Goal: Task Accomplishment & Management: Use online tool/utility

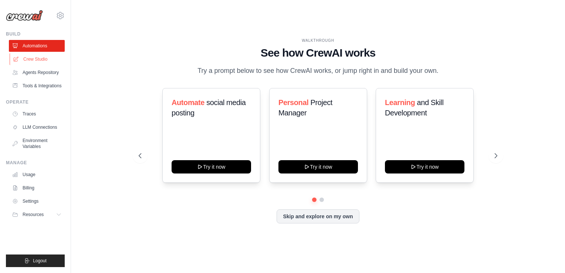
click at [41, 59] on link "Crew Studio" at bounding box center [38, 59] width 56 height 12
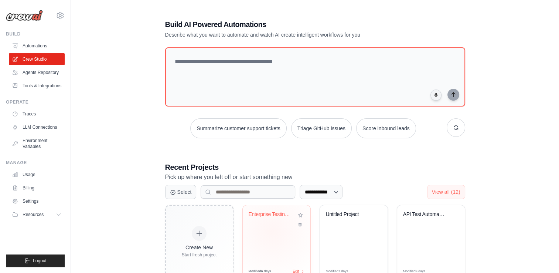
click at [272, 231] on div "Enterprise Testing Automation Platf..." at bounding box center [277, 234] width 68 height 58
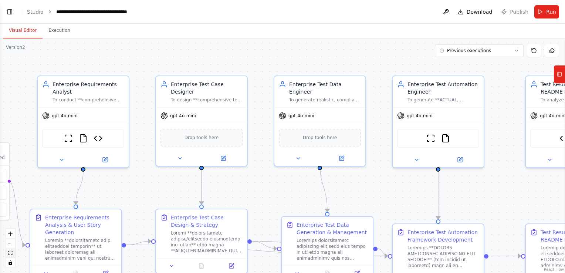
click at [11, 252] on icon "fit view" at bounding box center [10, 253] width 4 height 4
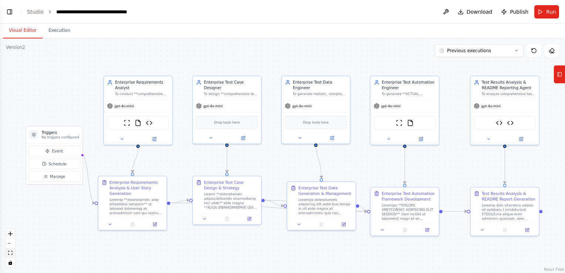
scroll to position [1834, 0]
click at [8, 252] on icon "fit view" at bounding box center [10, 253] width 4 height 4
drag, startPoint x: 68, startPoint y: 133, endPoint x: 34, endPoint y: 127, distance: 34.3
click at [34, 127] on h3 "Triggers" at bounding box center [26, 127] width 37 height 6
click at [13, 232] on button "zoom in" at bounding box center [11, 234] width 10 height 10
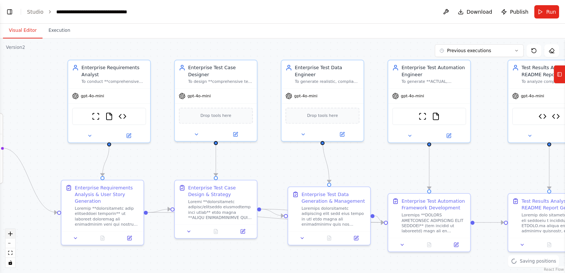
click at [13, 232] on button "zoom in" at bounding box center [11, 234] width 10 height 10
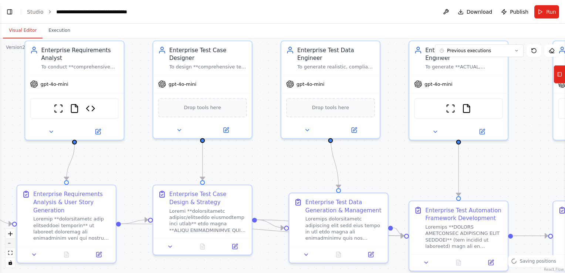
click at [12, 243] on icon "zoom out" at bounding box center [10, 243] width 4 height 1
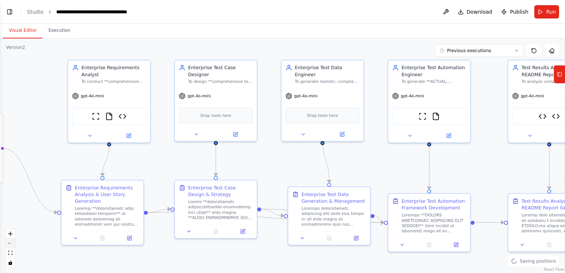
click at [12, 243] on icon "zoom out" at bounding box center [10, 243] width 4 height 1
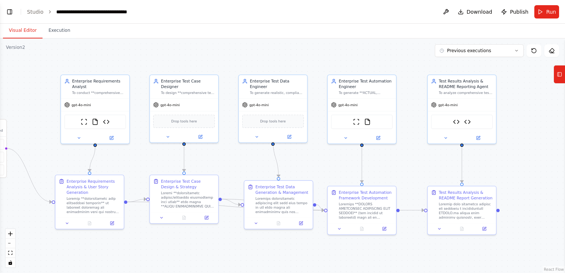
drag, startPoint x: 173, startPoint y: 251, endPoint x: 130, endPoint y: 250, distance: 42.9
click at [130, 250] on div ".deletable-edge-delete-btn { width: 20px; height: 20px; border: 0px solid #ffff…" at bounding box center [282, 155] width 565 height 234
click at [547, 9] on span "Run" at bounding box center [551, 11] width 10 height 7
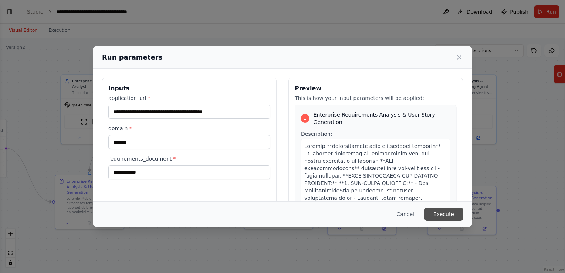
click at [445, 214] on button "Execute" at bounding box center [443, 213] width 38 height 13
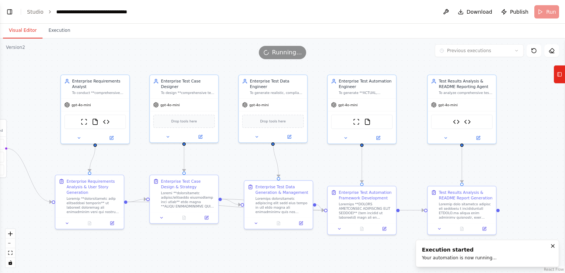
click at [23, 31] on button "Visual Editor" at bounding box center [23, 31] width 40 height 16
click at [57, 34] on button "Execution" at bounding box center [59, 31] width 34 height 16
click at [28, 29] on button "Visual Editor" at bounding box center [23, 31] width 40 height 16
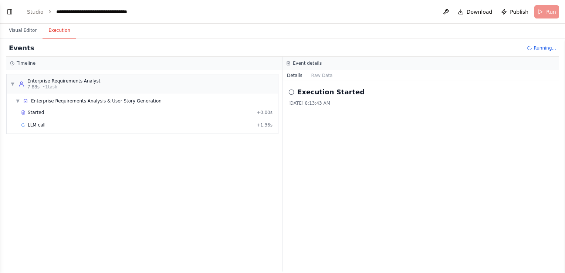
click at [58, 30] on button "Execution" at bounding box center [59, 31] width 34 height 16
click at [62, 135] on span "Read website content" at bounding box center [52, 138] width 48 height 6
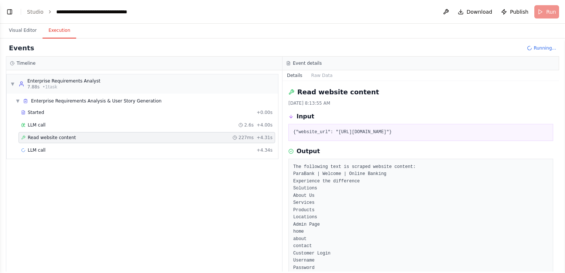
scroll to position [37, 0]
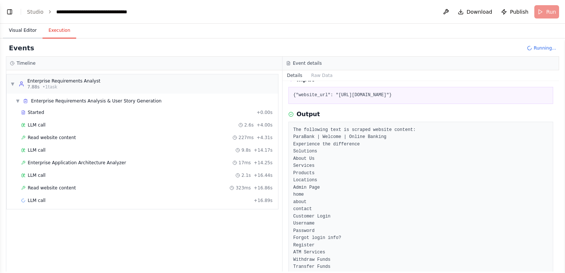
click at [24, 31] on button "Visual Editor" at bounding box center [23, 31] width 40 height 16
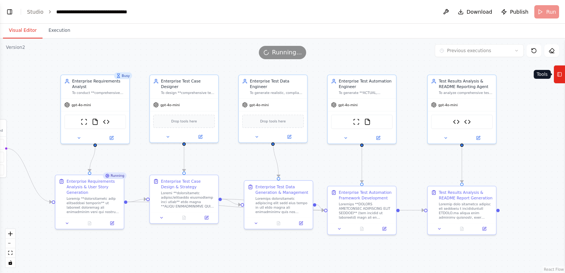
click at [560, 72] on icon at bounding box center [559, 74] width 5 height 12
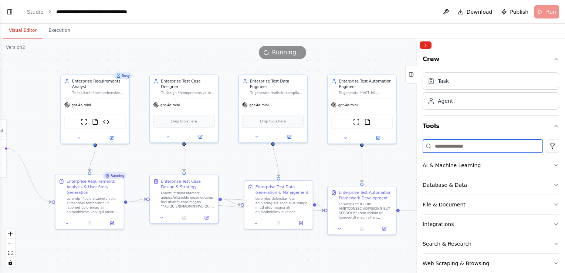
click at [493, 147] on input at bounding box center [482, 145] width 120 height 13
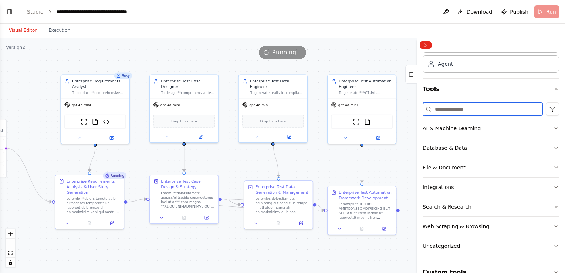
scroll to position [51, 0]
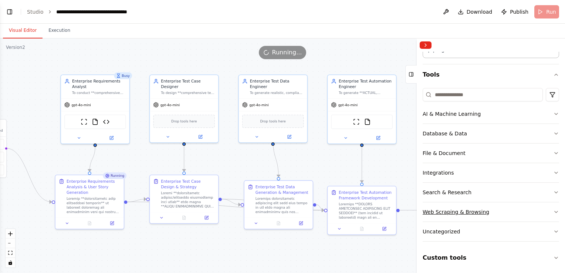
click at [485, 214] on button "Web Scraping & Browsing" at bounding box center [490, 211] width 136 height 19
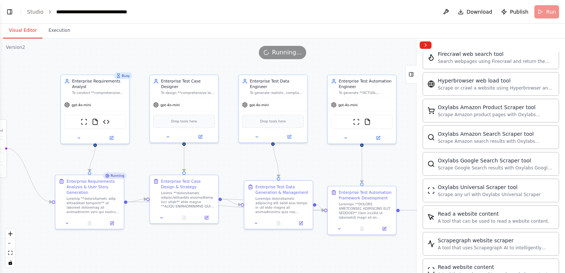
scroll to position [347, 0]
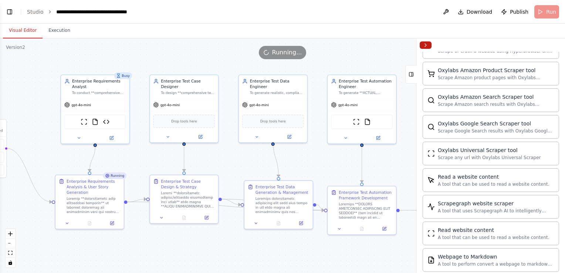
click at [426, 46] on button "Collapse right sidebar" at bounding box center [425, 44] width 12 height 7
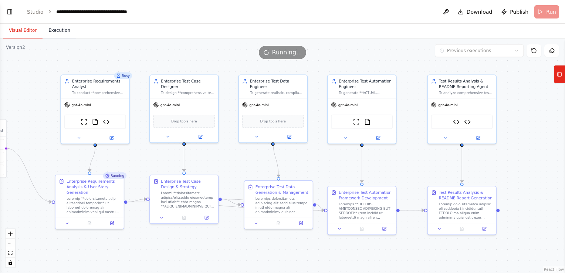
click at [52, 29] on button "Execution" at bounding box center [59, 31] width 34 height 16
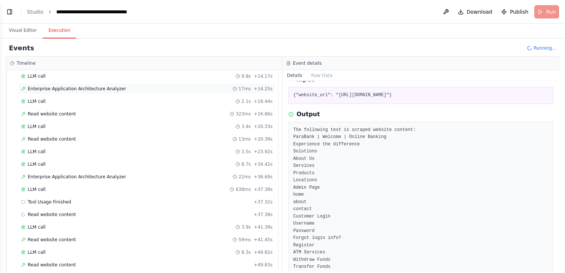
scroll to position [111, 0]
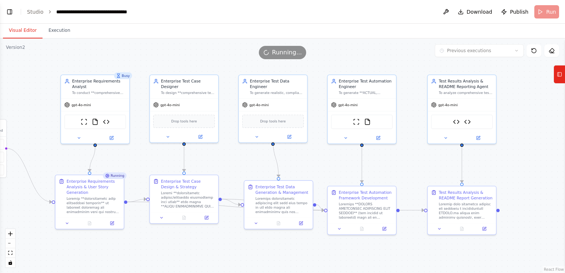
click at [24, 31] on button "Visual Editor" at bounding box center [23, 31] width 40 height 16
click at [120, 138] on button at bounding box center [111, 136] width 31 height 7
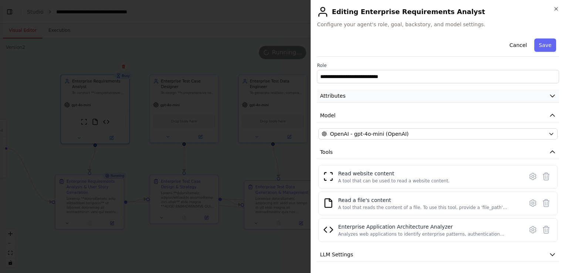
click at [550, 95] on icon "button" at bounding box center [552, 96] width 4 height 2
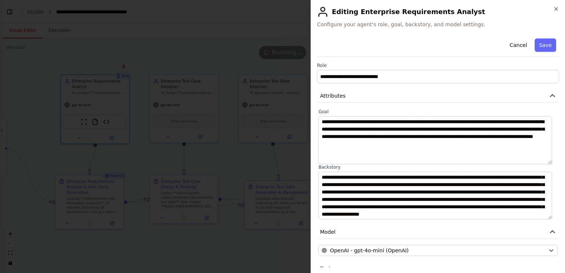
scroll to position [30, 0]
click at [510, 47] on button "Cancel" at bounding box center [518, 44] width 26 height 13
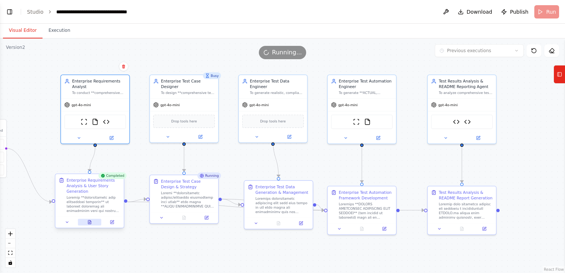
click at [92, 221] on button at bounding box center [90, 222] width 24 height 7
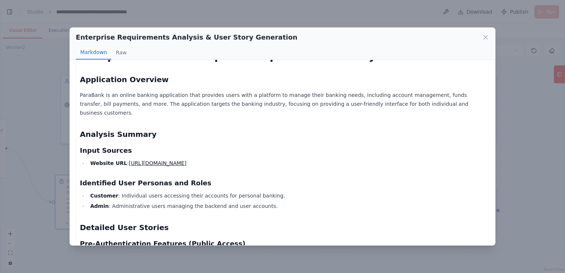
scroll to position [0, 0]
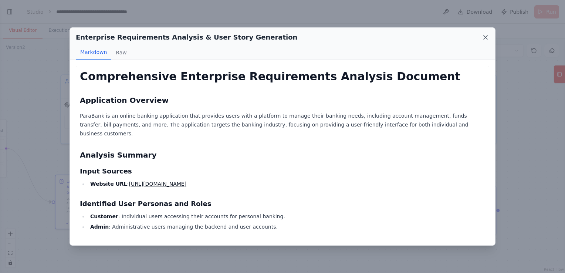
click at [486, 38] on icon at bounding box center [485, 37] width 4 height 4
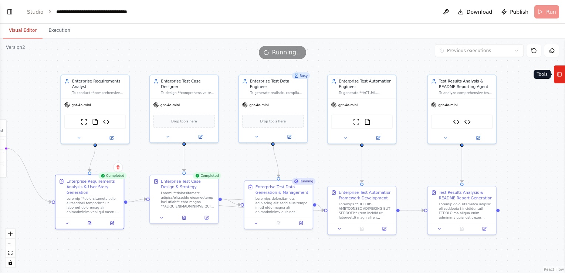
click at [562, 74] on button "Tools" at bounding box center [558, 74] width 11 height 18
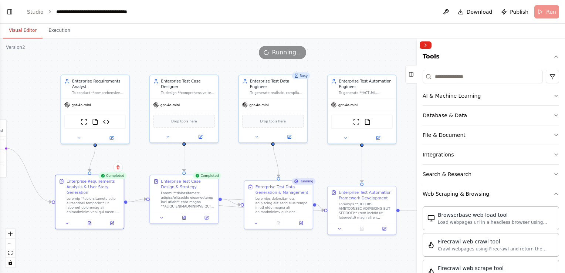
scroll to position [48, 0]
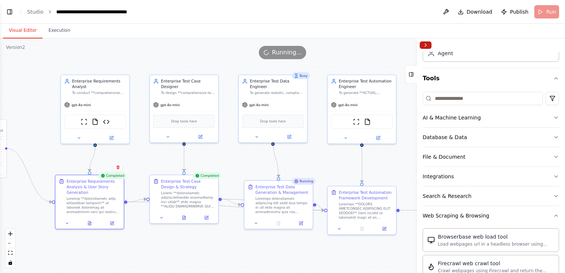
click at [425, 45] on button "Collapse right sidebar" at bounding box center [425, 44] width 12 height 7
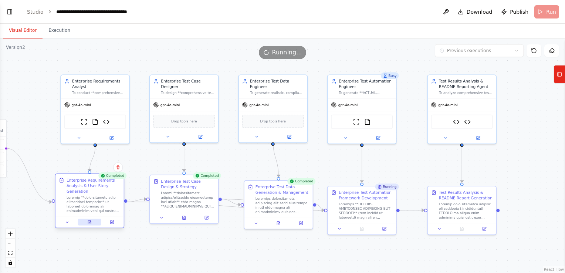
click at [87, 224] on icon at bounding box center [89, 222] width 4 height 4
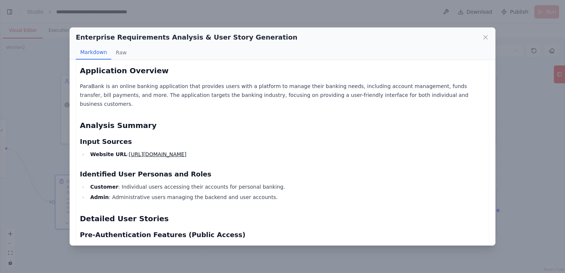
scroll to position [37, 0]
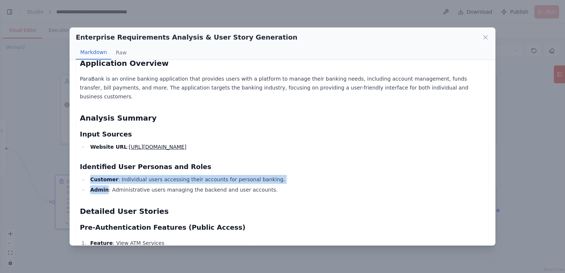
drag, startPoint x: 87, startPoint y: 170, endPoint x: 106, endPoint y: 179, distance: 20.3
click at [106, 179] on ul "Customer : Individual users accessing their accounts for personal banking. Admi…" at bounding box center [282, 184] width 405 height 19
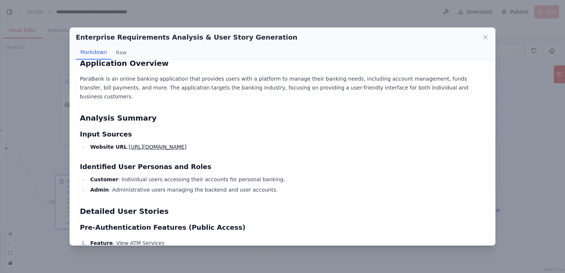
drag, startPoint x: 106, startPoint y: 179, endPoint x: 180, endPoint y: 188, distance: 75.2
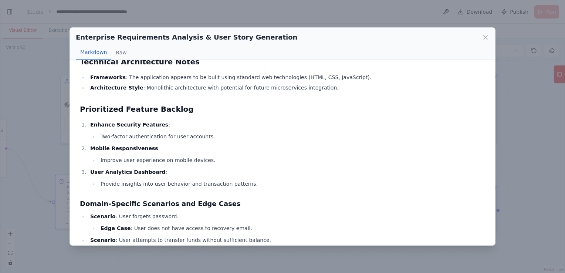
scroll to position [700, 0]
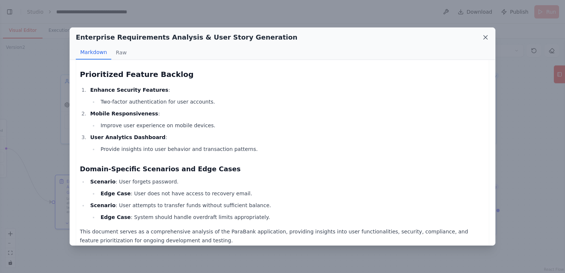
click at [486, 37] on icon at bounding box center [485, 37] width 4 height 4
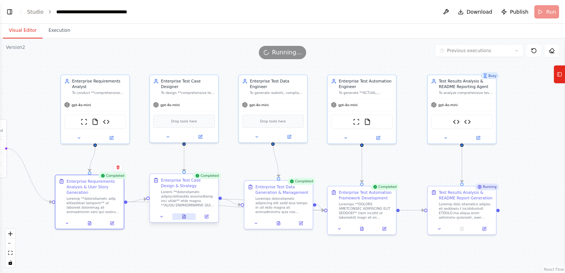
click at [186, 215] on button at bounding box center [184, 216] width 24 height 7
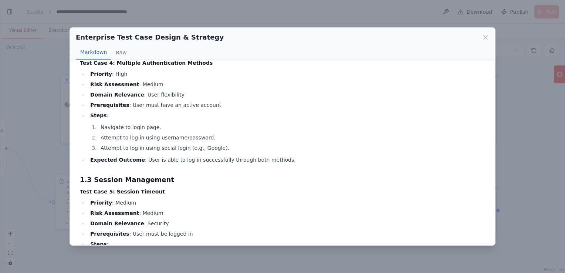
scroll to position [554, 0]
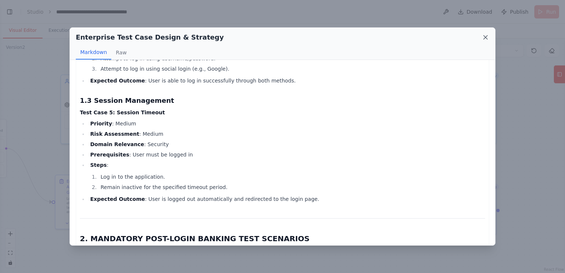
click at [485, 37] on icon at bounding box center [485, 37] width 4 height 4
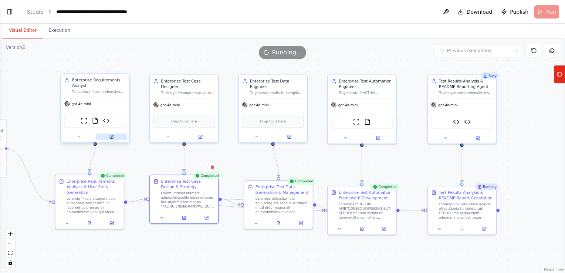
click at [118, 136] on button at bounding box center [111, 136] width 31 height 7
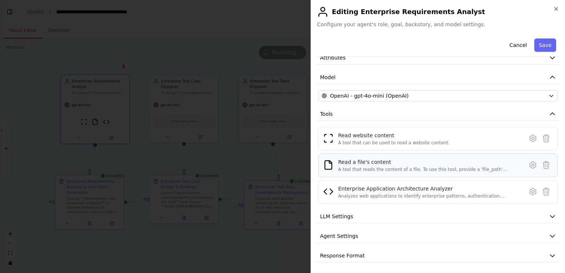
scroll to position [38, 0]
click at [510, 44] on button "Cancel" at bounding box center [518, 44] width 26 height 13
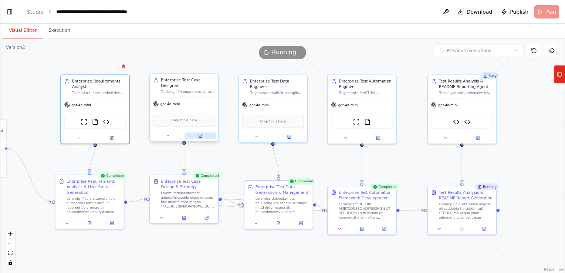
click at [201, 134] on icon at bounding box center [201, 135] width 3 height 3
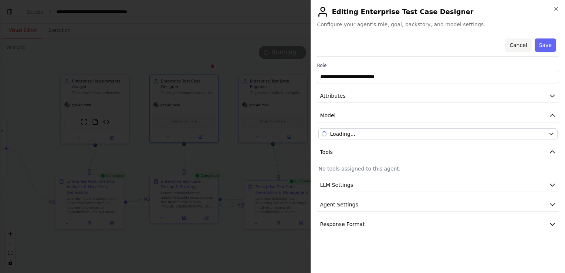
click at [514, 45] on button "Cancel" at bounding box center [518, 44] width 26 height 13
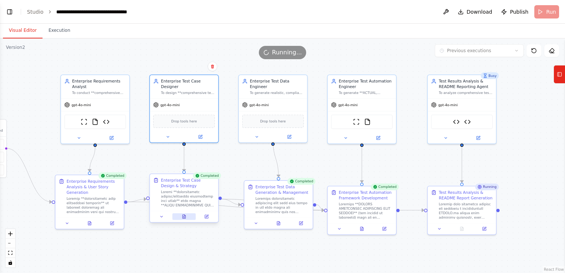
click at [183, 215] on icon at bounding box center [184, 217] width 3 height 4
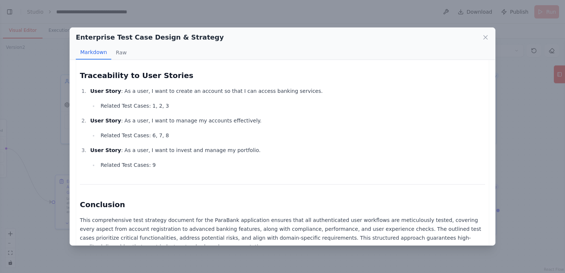
scroll to position [2075, 0]
click at [487, 38] on icon at bounding box center [485, 37] width 7 height 7
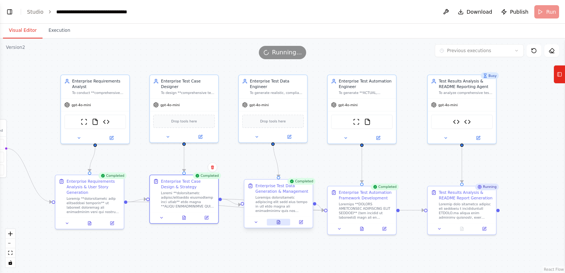
click at [278, 221] on icon at bounding box center [278, 222] width 3 height 4
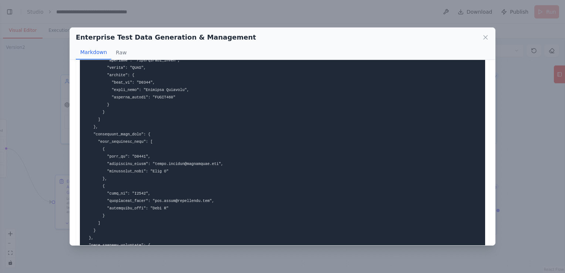
scroll to position [739, 0]
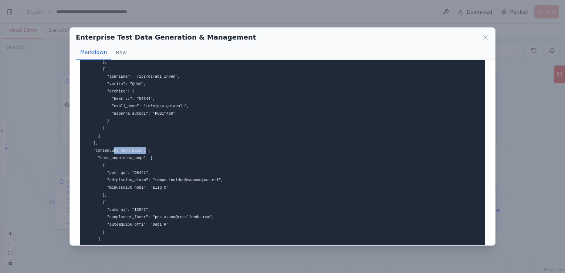
drag, startPoint x: 112, startPoint y: 149, endPoint x: 140, endPoint y: 151, distance: 28.2
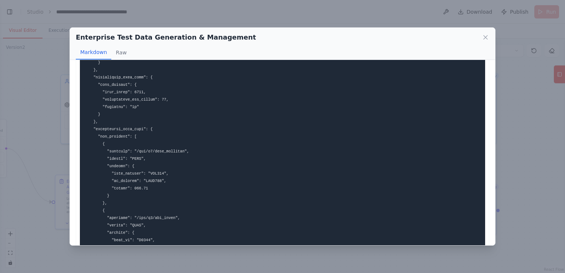
scroll to position [591, 0]
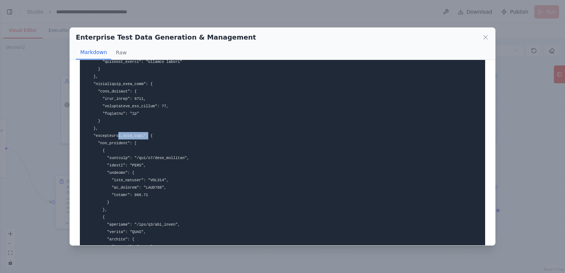
drag, startPoint x: 115, startPoint y: 135, endPoint x: 143, endPoint y: 139, distance: 28.3
click at [143, 139] on pre at bounding box center [282, 3] width 405 height 1048
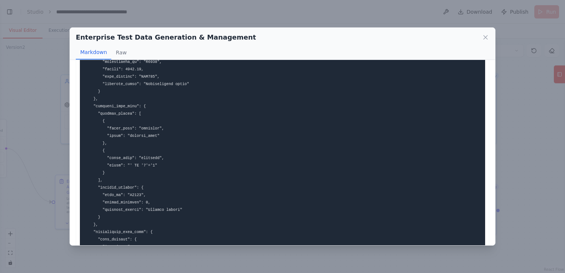
scroll to position [407, 0]
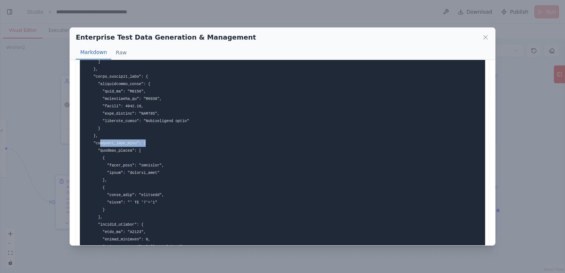
drag, startPoint x: 99, startPoint y: 143, endPoint x: 140, endPoint y: 144, distance: 41.0
click at [140, 144] on code at bounding box center [176, 187] width 184 height 1039
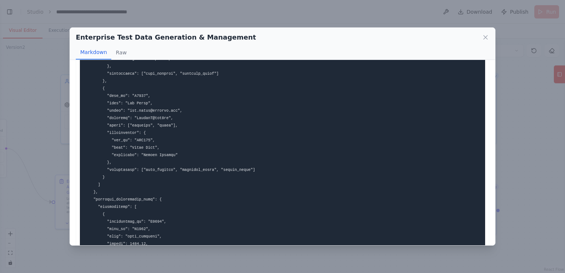
scroll to position [111, 0]
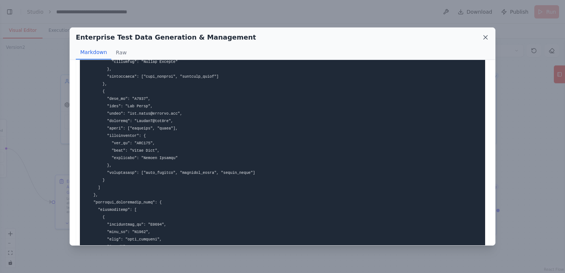
click at [486, 36] on icon at bounding box center [485, 37] width 4 height 4
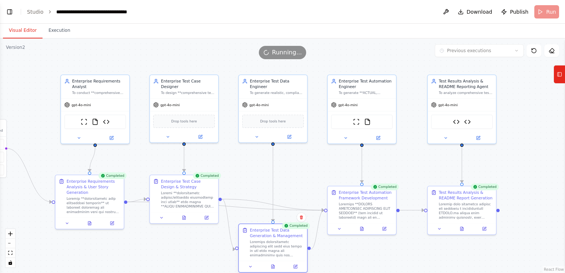
drag, startPoint x: 276, startPoint y: 211, endPoint x: 273, endPoint y: 253, distance: 41.9
click at [273, 254] on div at bounding box center [277, 248] width 54 height 18
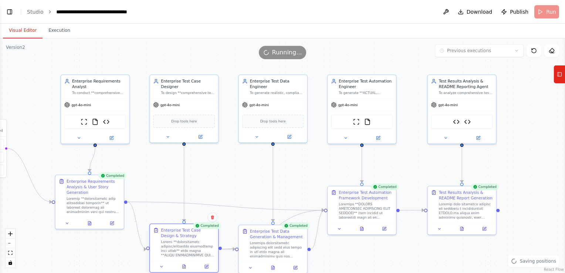
drag, startPoint x: 200, startPoint y: 194, endPoint x: 199, endPoint y: 242, distance: 48.0
click at [199, 242] on div at bounding box center [188, 248] width 54 height 18
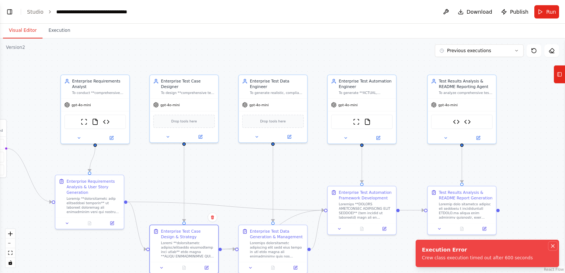
click at [553, 246] on icon "Notifications (F8)" at bounding box center [552, 245] width 3 height 3
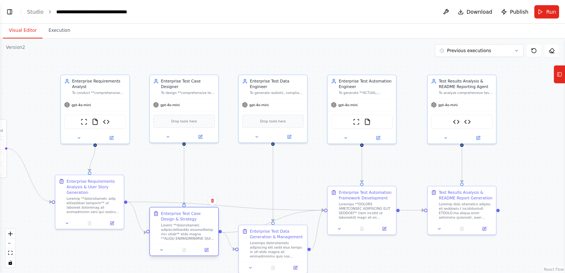
drag, startPoint x: 206, startPoint y: 233, endPoint x: 207, endPoint y: 218, distance: 14.8
click at [207, 218] on div "Enterprise Test Case Design & Strategy" at bounding box center [188, 216] width 54 height 11
drag, startPoint x: 205, startPoint y: 225, endPoint x: 205, endPoint y: 231, distance: 5.2
click at [205, 231] on div at bounding box center [188, 237] width 54 height 18
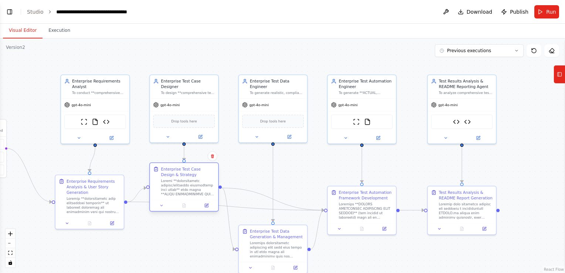
drag, startPoint x: 206, startPoint y: 227, endPoint x: 204, endPoint y: 177, distance: 49.9
click at [204, 177] on div "Enterprise Test Case Design & Strategy" at bounding box center [188, 181] width 54 height 30
drag, startPoint x: 263, startPoint y: 240, endPoint x: 256, endPoint y: 237, distance: 7.8
click at [256, 237] on div "Enterprise Test Data Generation & Management" at bounding box center [271, 242] width 54 height 30
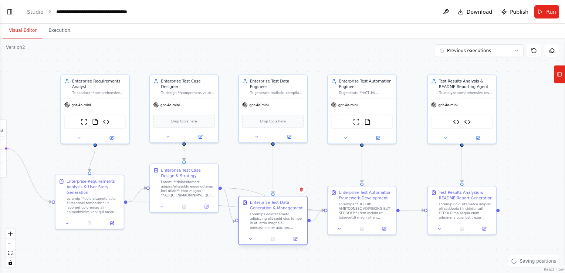
drag, startPoint x: 282, startPoint y: 242, endPoint x: 288, endPoint y: 213, distance: 30.2
click at [288, 213] on div at bounding box center [277, 221] width 54 height 18
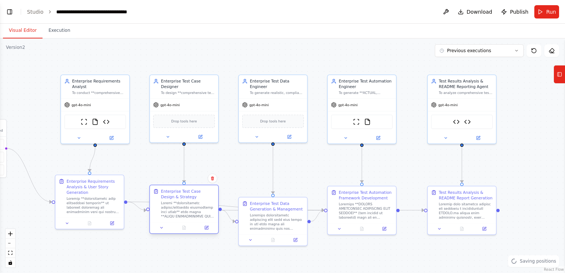
drag, startPoint x: 204, startPoint y: 190, endPoint x: 203, endPoint y: 214, distance: 23.7
click at [203, 214] on div at bounding box center [188, 210] width 54 height 18
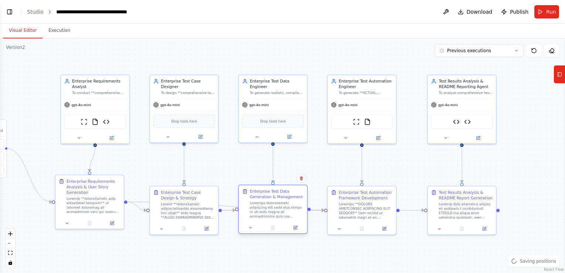
drag, startPoint x: 262, startPoint y: 216, endPoint x: 263, endPoint y: 205, distance: 11.1
click at [263, 205] on div at bounding box center [277, 210] width 54 height 18
click at [516, 50] on icon at bounding box center [516, 50] width 4 height 4
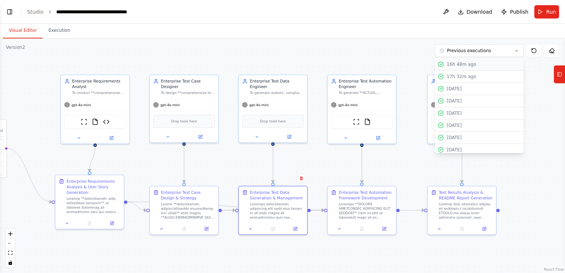
click at [491, 63] on div "16h 48m ago" at bounding box center [483, 64] width 74 height 6
click at [475, 75] on div "17h 32m ago" at bounding box center [483, 77] width 74 height 6
click at [475, 63] on div "16h 48m ago" at bounding box center [483, 64] width 74 height 6
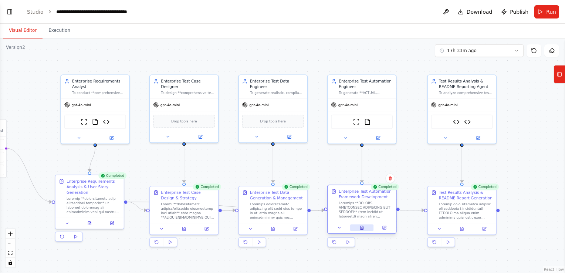
click at [361, 227] on icon at bounding box center [361, 228] width 3 height 4
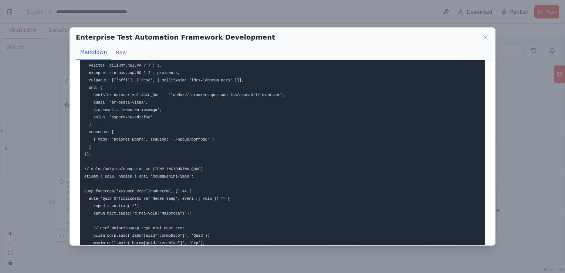
scroll to position [74, 0]
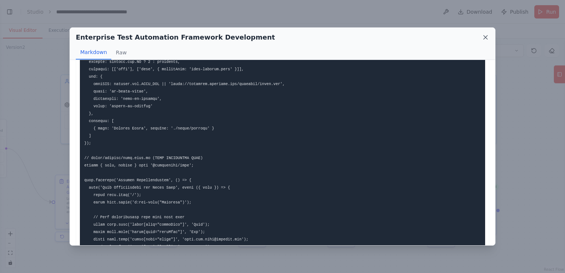
click at [486, 36] on icon at bounding box center [485, 37] width 4 height 4
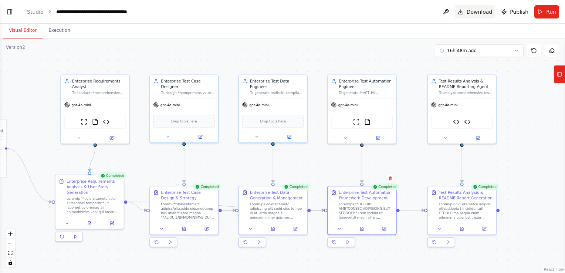
click at [482, 11] on span "Download" at bounding box center [479, 11] width 26 height 7
click at [520, 120] on div ".deletable-edge-delete-btn { width: 20px; height: 20px; border: 0px solid #ffff…" at bounding box center [282, 155] width 565 height 234
click at [523, 122] on div ".deletable-edge-delete-btn { width: 20px; height: 20px; border: 0px solid #ffff…" at bounding box center [282, 155] width 565 height 234
click at [364, 228] on button at bounding box center [362, 227] width 24 height 7
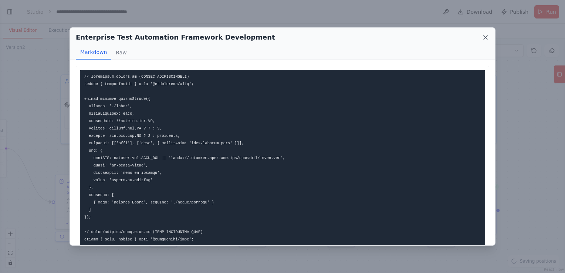
click at [484, 36] on icon at bounding box center [485, 37] width 4 height 4
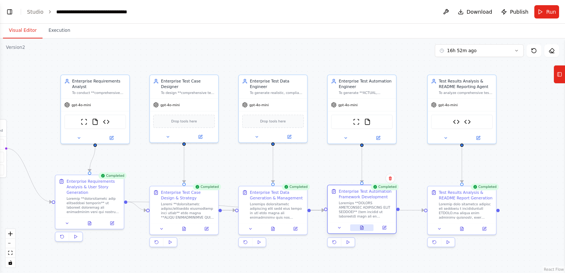
click at [370, 227] on button at bounding box center [362, 227] width 24 height 7
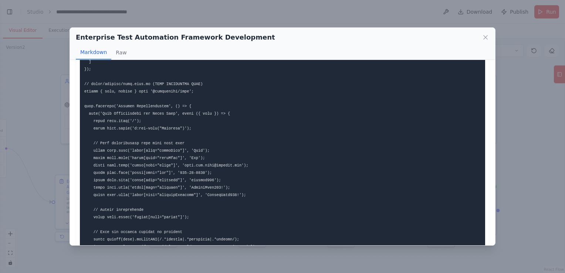
scroll to position [222, 0]
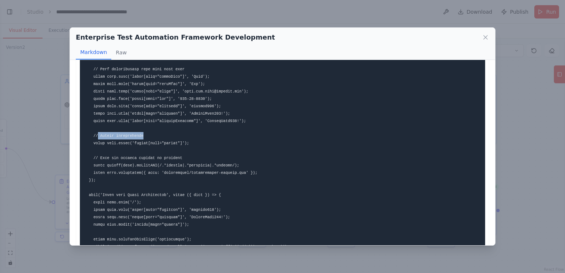
drag, startPoint x: 96, startPoint y: 133, endPoint x: 138, endPoint y: 135, distance: 42.2
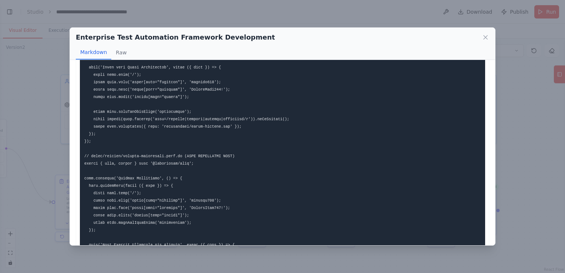
scroll to position [370, 0]
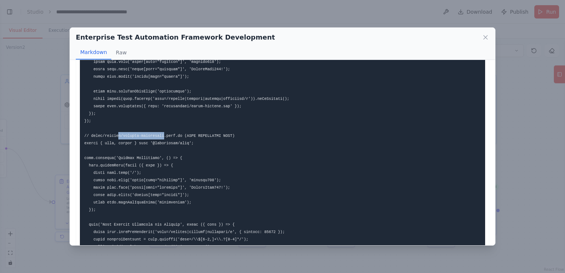
drag, startPoint x: 114, startPoint y: 136, endPoint x: 157, endPoint y: 135, distance: 43.3
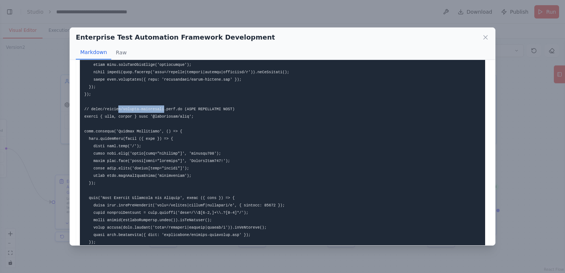
scroll to position [443, 0]
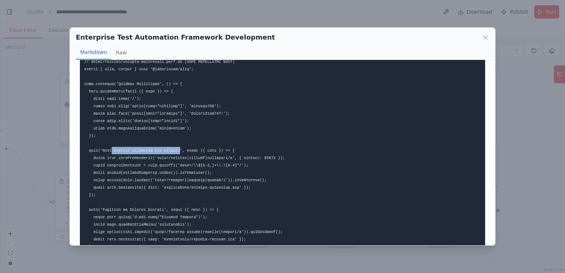
drag, startPoint x: 109, startPoint y: 150, endPoint x: 171, endPoint y: 148, distance: 61.4
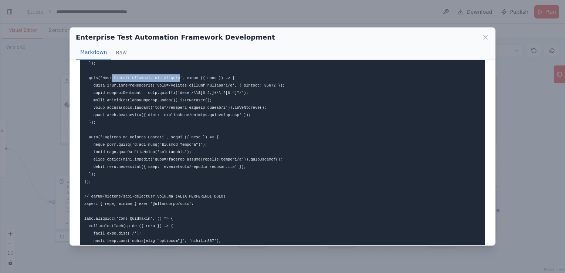
scroll to position [517, 0]
drag, startPoint x: 129, startPoint y: 136, endPoint x: 155, endPoint y: 135, distance: 26.2
click at [155, 135] on code at bounding box center [195, 257] width 223 height 1401
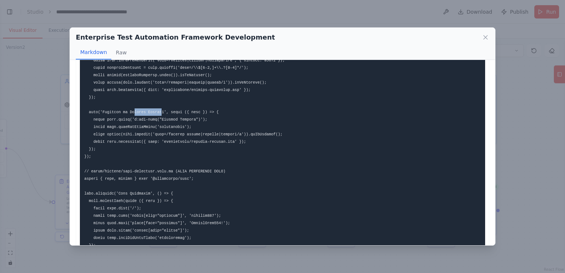
scroll to position [554, 0]
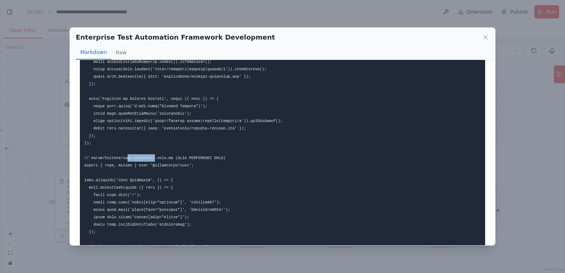
drag, startPoint x: 125, startPoint y: 157, endPoint x: 150, endPoint y: 155, distance: 25.2
click at [150, 155] on code at bounding box center [195, 220] width 223 height 1401
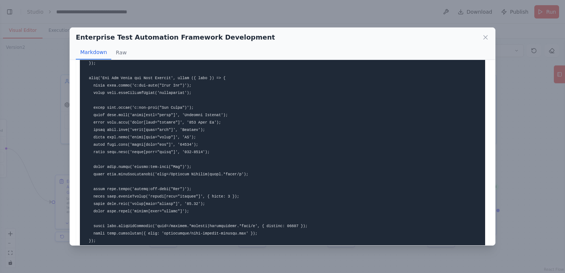
scroll to position [998, 0]
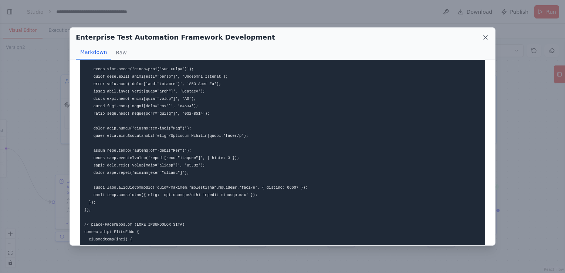
click at [484, 36] on icon at bounding box center [485, 37] width 7 height 7
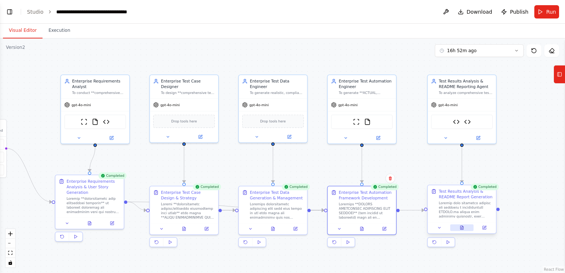
click at [460, 230] on button at bounding box center [462, 227] width 24 height 7
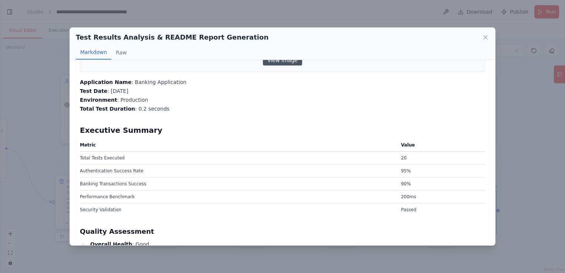
scroll to position [148, 0]
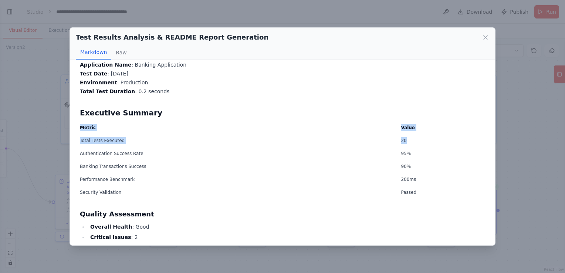
drag, startPoint x: 403, startPoint y: 140, endPoint x: 79, endPoint y: 143, distance: 324.1
click at [420, 155] on td "95%" at bounding box center [440, 153] width 89 height 13
drag, startPoint x: 420, startPoint y: 153, endPoint x: 390, endPoint y: 153, distance: 29.9
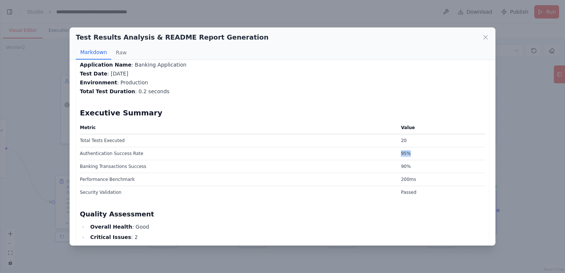
click at [396, 153] on td "95%" at bounding box center [440, 153] width 89 height 13
drag, startPoint x: 390, startPoint y: 153, endPoint x: 409, endPoint y: 165, distance: 23.1
click at [409, 165] on td "90%" at bounding box center [440, 166] width 89 height 13
drag, startPoint x: 409, startPoint y: 165, endPoint x: 388, endPoint y: 165, distance: 21.8
click at [388, 165] on tr "Banking Transactions Success 90%" at bounding box center [282, 166] width 405 height 13
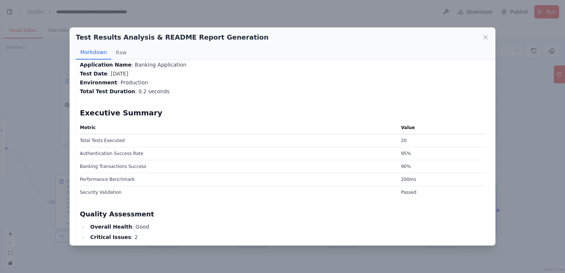
drag, startPoint x: 388, startPoint y: 165, endPoint x: 386, endPoint y: 214, distance: 48.4
click at [386, 214] on h3 "Quality Assessment" at bounding box center [282, 214] width 405 height 10
drag, startPoint x: 393, startPoint y: 165, endPoint x: 409, endPoint y: 165, distance: 16.6
click at [409, 165] on td "90%" at bounding box center [440, 166] width 89 height 13
drag, startPoint x: 409, startPoint y: 165, endPoint x: 401, endPoint y: 214, distance: 49.6
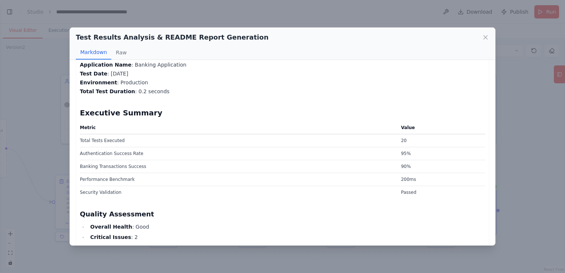
click at [401, 214] on h3 "Quality Assessment" at bounding box center [282, 214] width 405 height 10
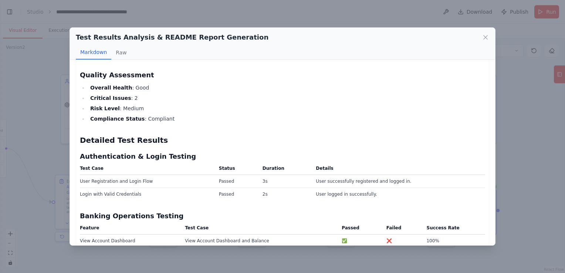
scroll to position [296, 0]
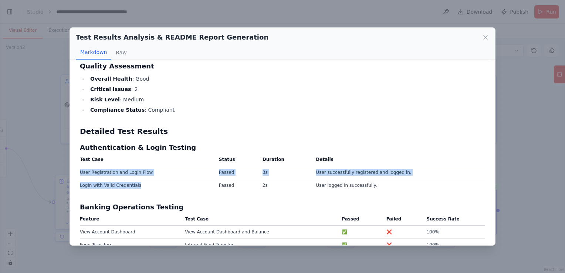
drag, startPoint x: 81, startPoint y: 170, endPoint x: 144, endPoint y: 184, distance: 64.8
click at [144, 184] on tbody "User Registration and Login Flow Passed 3s User successfully registered and log…" at bounding box center [282, 179] width 405 height 26
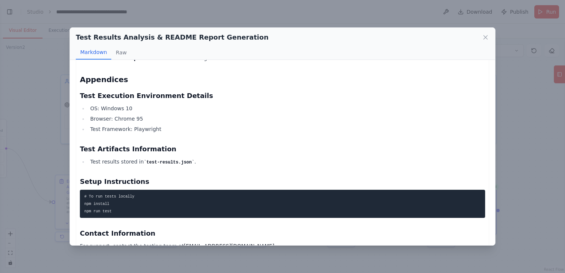
scroll to position [1268, 0]
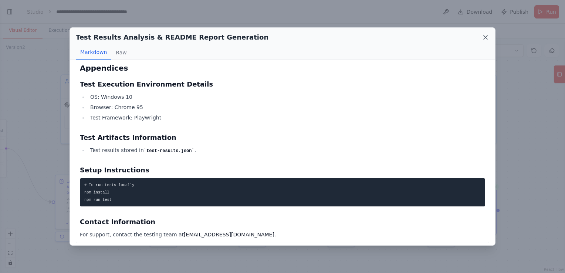
click at [487, 37] on icon at bounding box center [485, 37] width 7 height 7
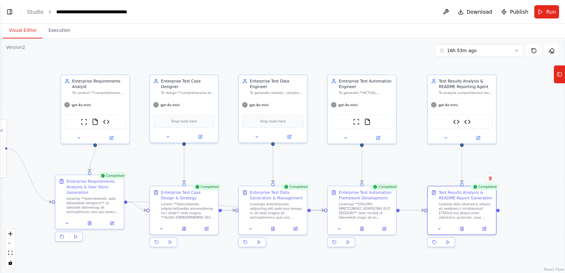
click at [540, 154] on div ".deletable-edge-delete-btn { width: 20px; height: 20px; border: 0px solid #ffff…" at bounding box center [282, 155] width 565 height 234
click at [56, 32] on button "Execution" at bounding box center [59, 31] width 34 height 16
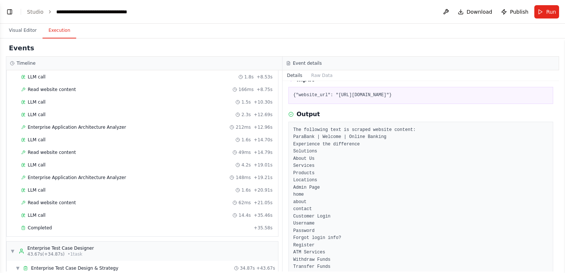
scroll to position [0, 0]
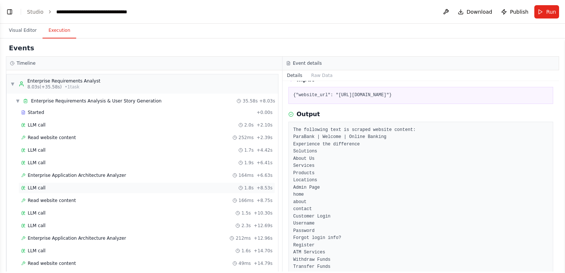
click at [72, 188] on div "LLM call 1.8s + 8.53s" at bounding box center [146, 188] width 251 height 6
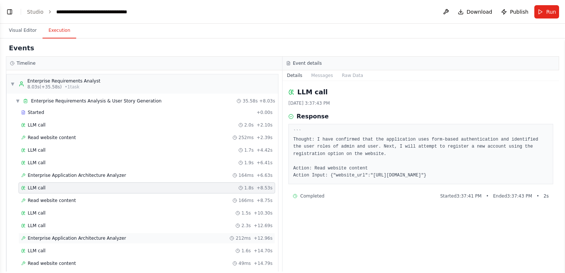
click at [74, 237] on span "Enterprise Application Architecture Analyzer" at bounding box center [77, 238] width 98 height 6
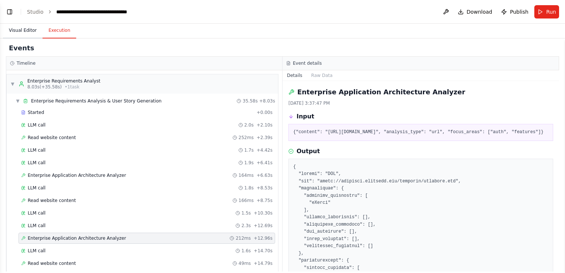
click at [19, 29] on button "Visual Editor" at bounding box center [23, 31] width 40 height 16
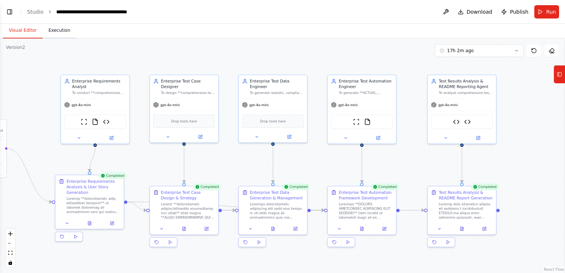
click at [52, 33] on button "Execution" at bounding box center [59, 31] width 34 height 16
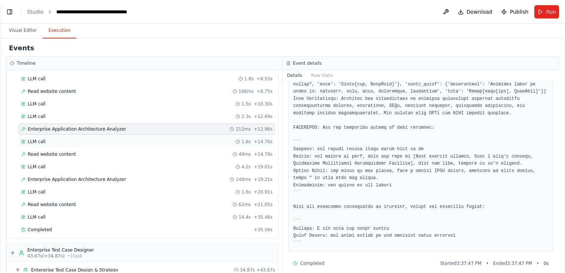
scroll to position [111, 0]
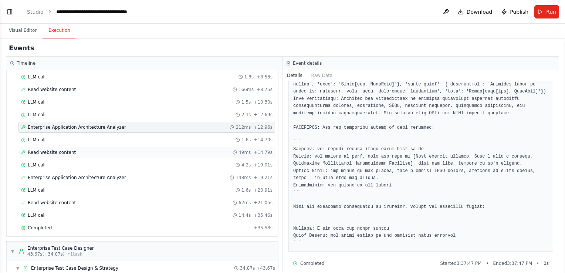
click at [83, 152] on div "Read website content 49ms + 14.79s" at bounding box center [146, 152] width 251 height 6
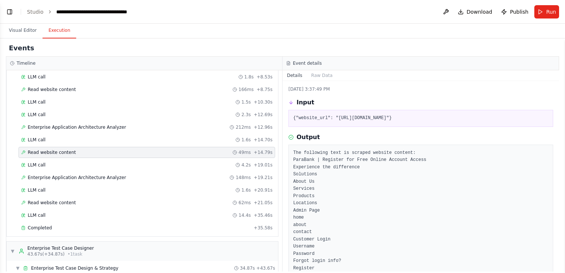
scroll to position [0, 0]
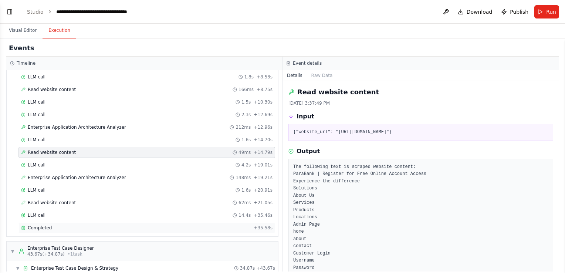
click at [63, 225] on div "Completed" at bounding box center [135, 228] width 229 height 6
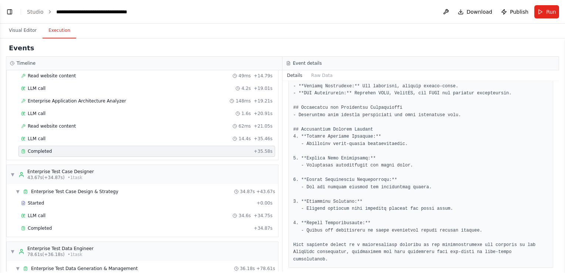
scroll to position [222, 0]
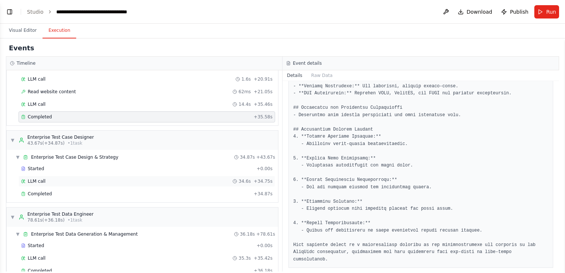
click at [140, 180] on div "LLM call 34.6s + 34.75s" at bounding box center [146, 181] width 251 height 6
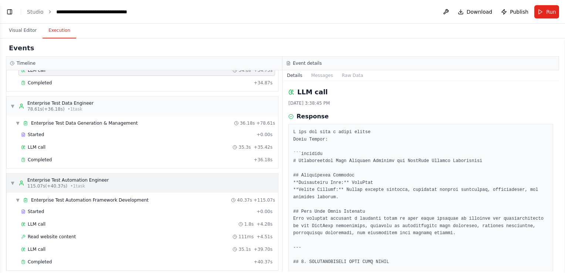
scroll to position [370, 0]
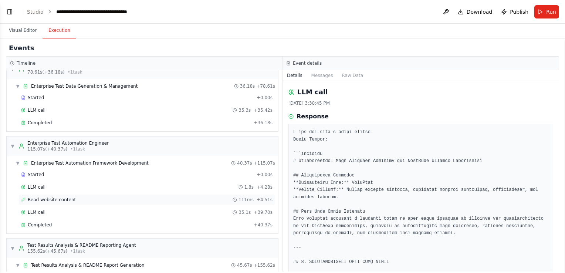
click at [68, 197] on span "Read website content" at bounding box center [52, 200] width 48 height 6
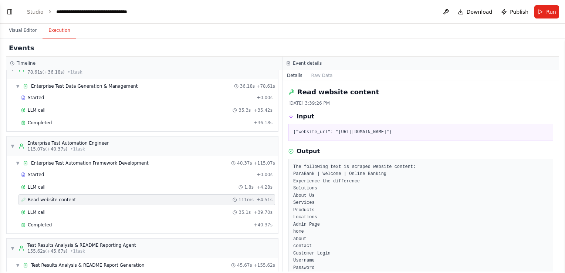
scroll to position [407, 0]
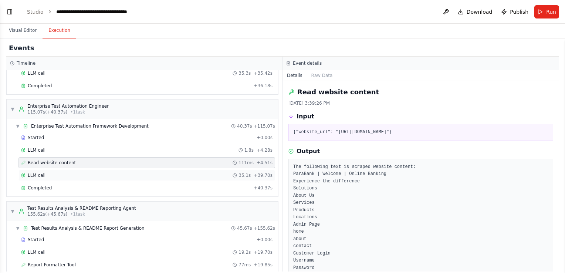
click at [62, 172] on div "LLM call 35.1s + 39.70s" at bounding box center [146, 175] width 251 height 6
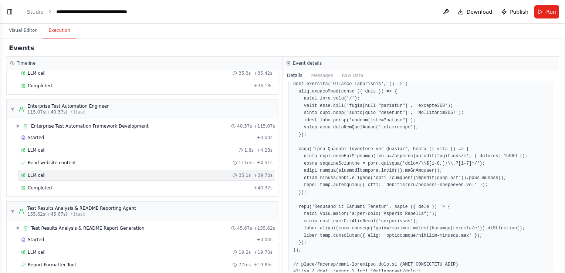
scroll to position [591, 0]
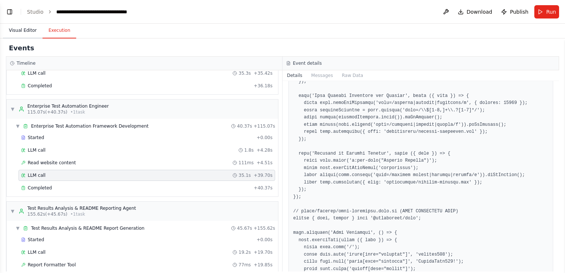
click at [28, 28] on button "Visual Editor" at bounding box center [23, 31] width 40 height 16
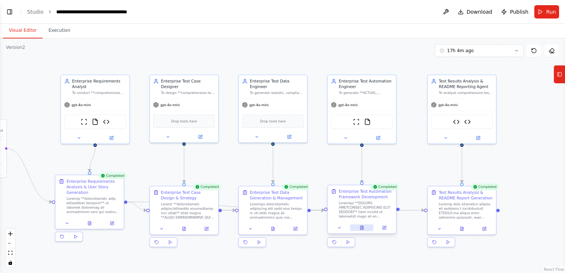
click at [361, 227] on icon at bounding box center [361, 228] width 3 height 4
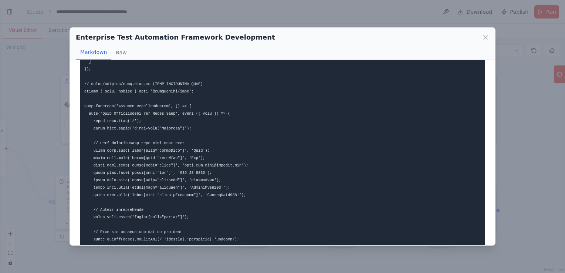
scroll to position [0, 0]
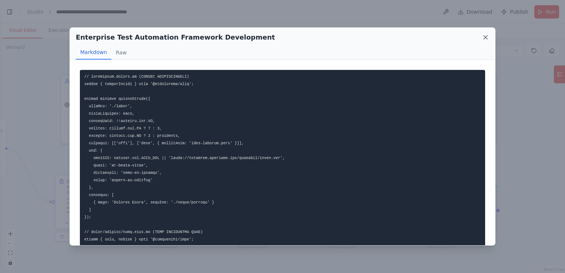
click at [486, 36] on icon at bounding box center [485, 37] width 4 height 4
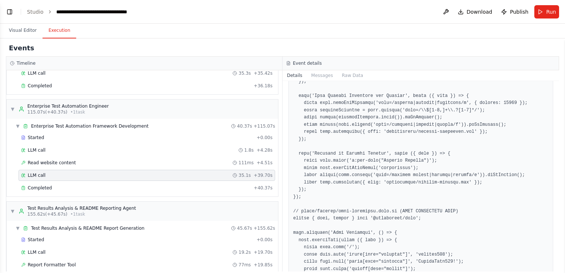
click at [59, 29] on button "Execution" at bounding box center [59, 31] width 34 height 16
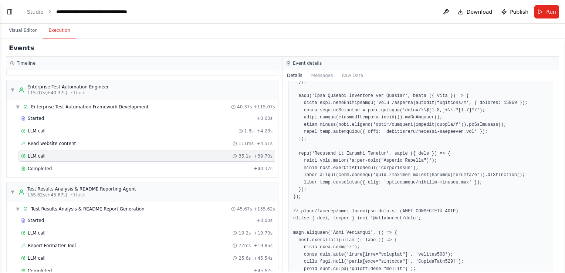
scroll to position [436, 0]
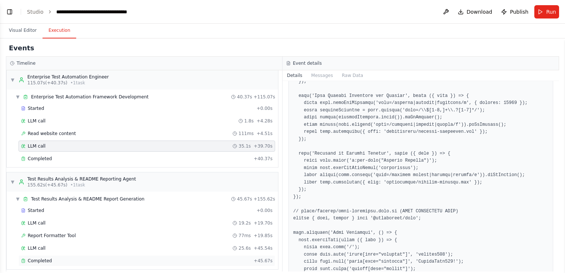
click at [73, 258] on div "Completed" at bounding box center [135, 261] width 229 height 6
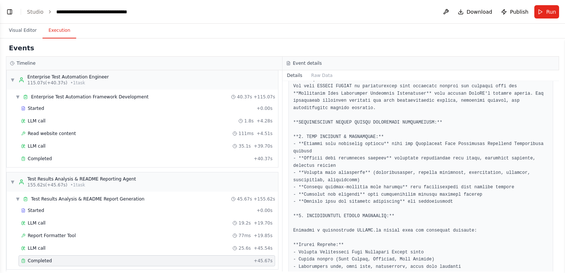
scroll to position [0, 0]
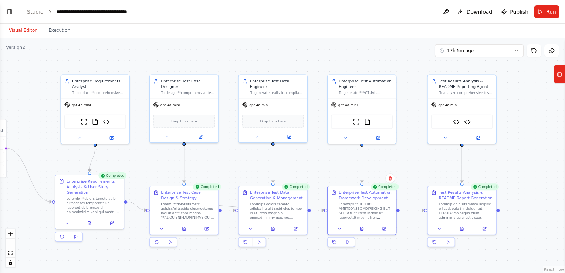
click at [22, 27] on button "Visual Editor" at bounding box center [23, 31] width 40 height 16
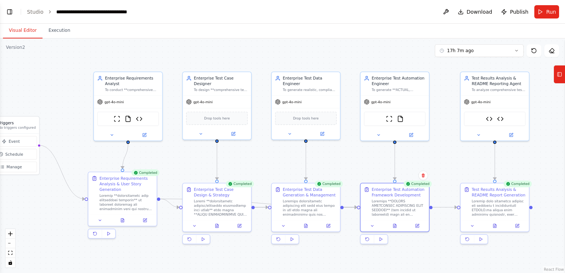
drag, startPoint x: 26, startPoint y: 197, endPoint x: 59, endPoint y: 193, distance: 33.5
click at [59, 193] on div ".deletable-edge-delete-btn { width: 20px; height: 20px; border: 0px solid #ffff…" at bounding box center [282, 155] width 565 height 234
drag, startPoint x: 26, startPoint y: 126, endPoint x: 61, endPoint y: 135, distance: 35.4
click at [61, 135] on div "Triggers No triggers configured" at bounding box center [50, 135] width 37 height 10
click at [11, 254] on icon "fit view" at bounding box center [10, 253] width 4 height 4
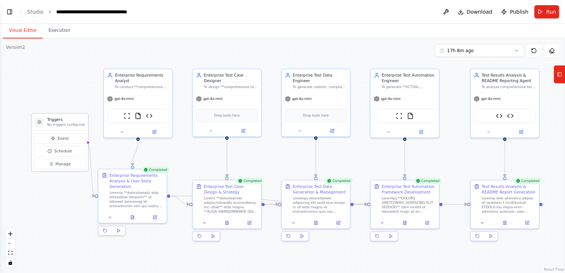
drag, startPoint x: 55, startPoint y: 138, endPoint x: 59, endPoint y: 128, distance: 11.3
click at [59, 128] on div "Triggers No triggers configured" at bounding box center [60, 121] width 56 height 17
click at [64, 164] on span "Manage" at bounding box center [63, 164] width 16 height 6
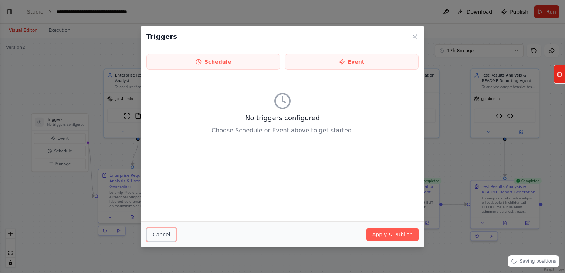
click at [169, 232] on button "Cancel" at bounding box center [161, 234] width 30 height 14
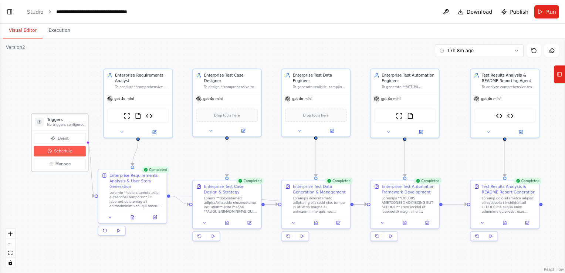
click at [62, 151] on span "Schedule" at bounding box center [63, 151] width 18 height 6
select select "******"
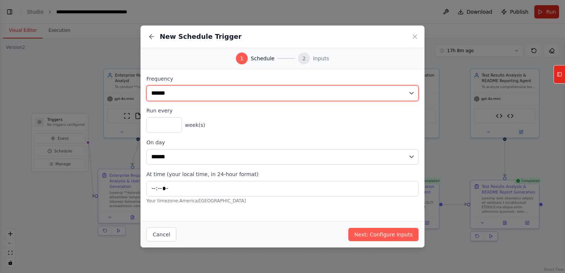
click at [234, 94] on select "**********" at bounding box center [282, 93] width 272 height 16
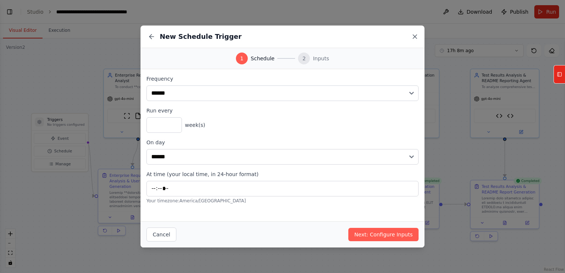
click at [413, 36] on icon at bounding box center [414, 36] width 7 height 7
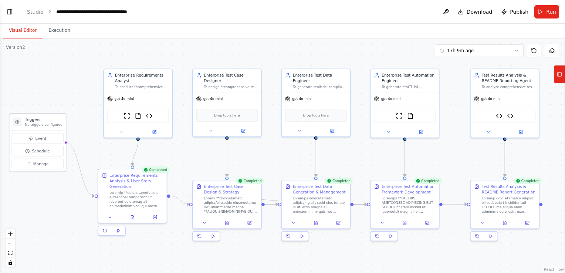
drag, startPoint x: 65, startPoint y: 120, endPoint x: 42, endPoint y: 120, distance: 22.5
click at [42, 120] on h3 "Triggers" at bounding box center [43, 120] width 37 height 6
